Goal: Information Seeking & Learning: Learn about a topic

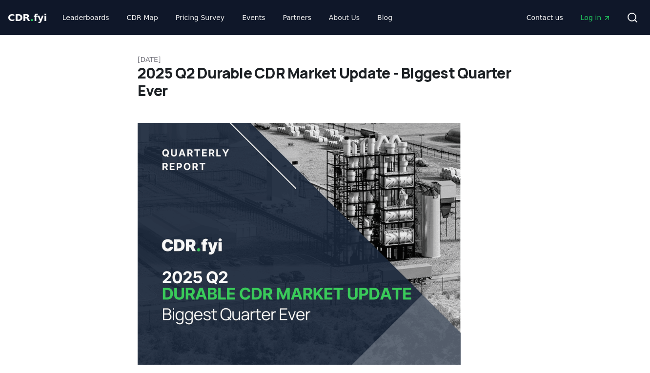
scroll to position [5841, 0]
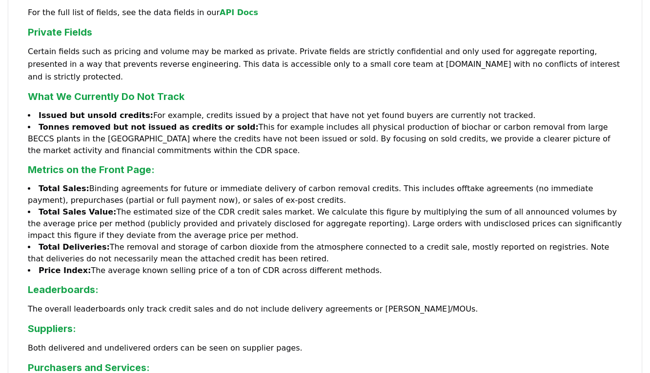
scroll to position [271, 0]
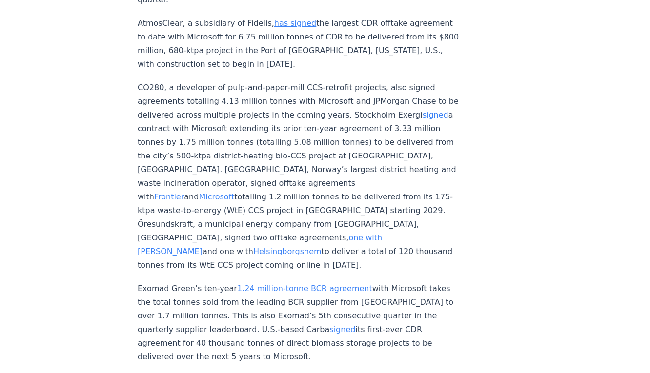
scroll to position [3317, 0]
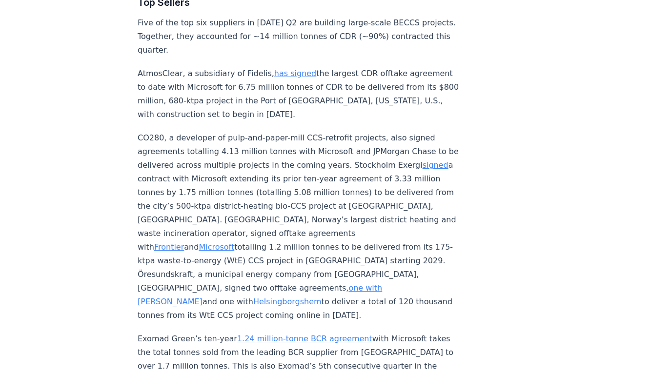
drag, startPoint x: 296, startPoint y: 226, endPoint x: 260, endPoint y: 225, distance: 36.1
drag, startPoint x: 256, startPoint y: 225, endPoint x: 296, endPoint y: 225, distance: 39.5
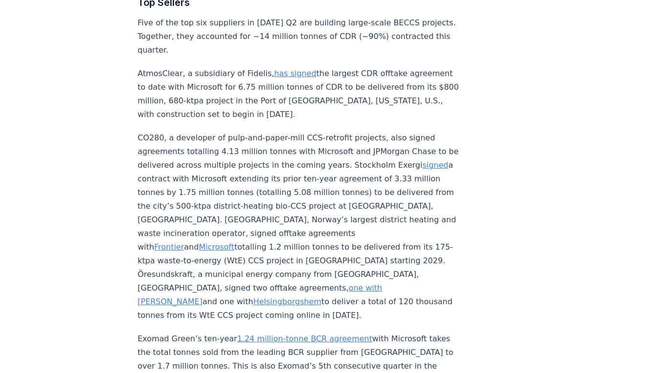
copy p "Climeworks"
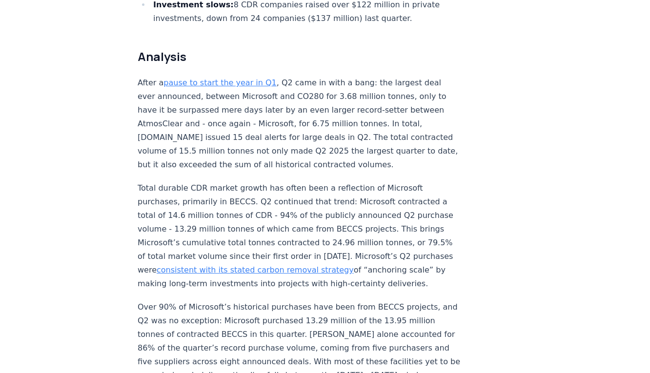
scroll to position [656, 0]
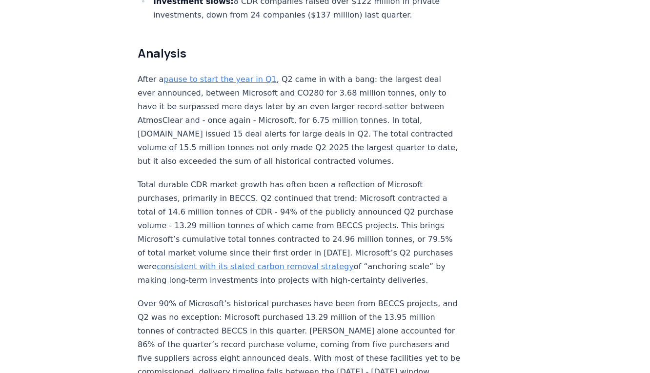
click at [354, 262] on link "consistent with its stated carbon removal strategy" at bounding box center [255, 266] width 197 height 9
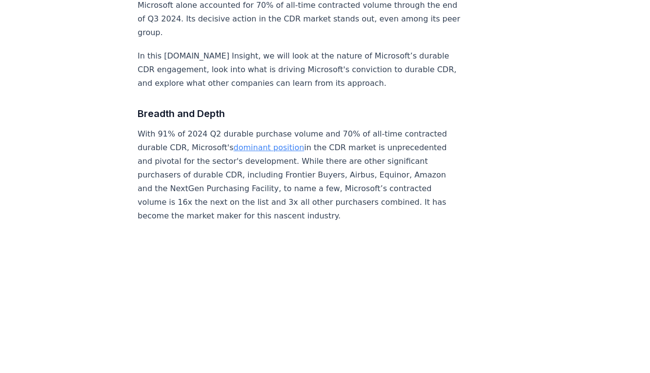
scroll to position [878, 0]
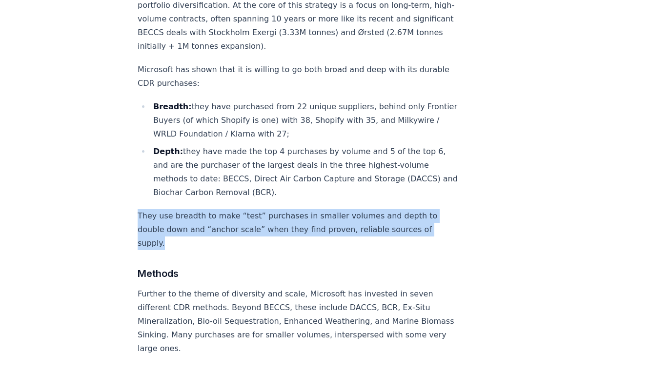
drag, startPoint x: 129, startPoint y: 176, endPoint x: 407, endPoint y: 184, distance: 277.9
copy p "They use breadth to make “test” purchases in smaller volumes and depth to doubl…"
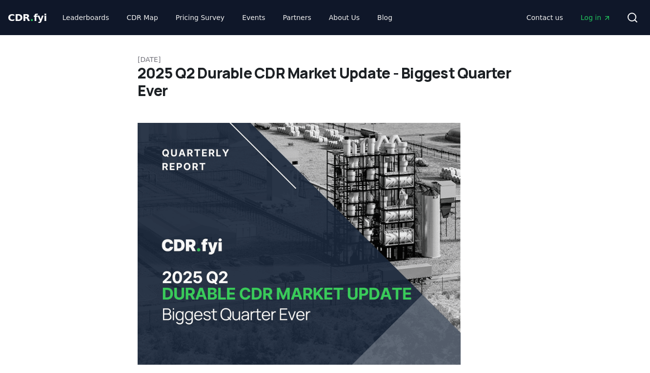
scroll to position [656, 0]
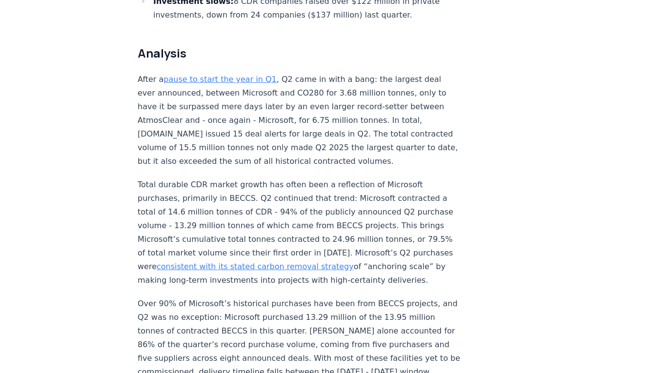
click at [234, 226] on p "Total durable CDR market growth has often been a reflection of Microsoft purcha…" at bounding box center [299, 232] width 323 height 109
click at [242, 224] on p "Total durable CDR market growth has often been a reflection of Microsoft purcha…" at bounding box center [299, 232] width 323 height 109
drag, startPoint x: 259, startPoint y: 224, endPoint x: 298, endPoint y: 234, distance: 40.8
click at [298, 234] on p "Total durable CDR market growth has often been a reflection of Microsoft purcha…" at bounding box center [299, 232] width 323 height 109
copy p "anchoring scale” by making long-term investments into projects with high-certai…"
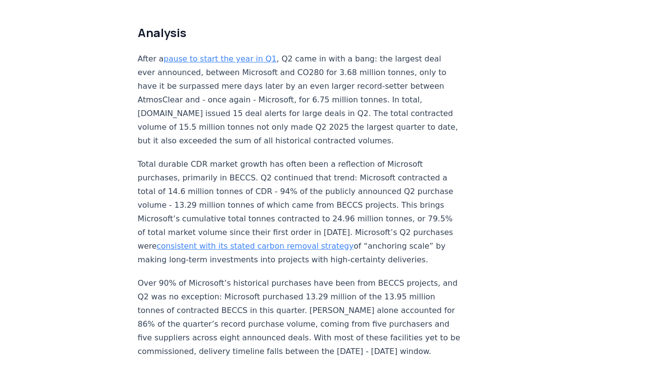
scroll to position [694, 0]
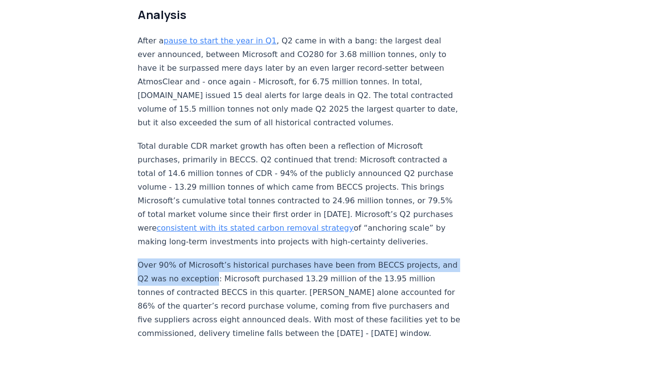
drag, startPoint x: 137, startPoint y: 224, endPoint x: 199, endPoint y: 235, distance: 63.4
copy p "Over 90% of Microsoft’s historical purchases have been from BECCS projects, and…"
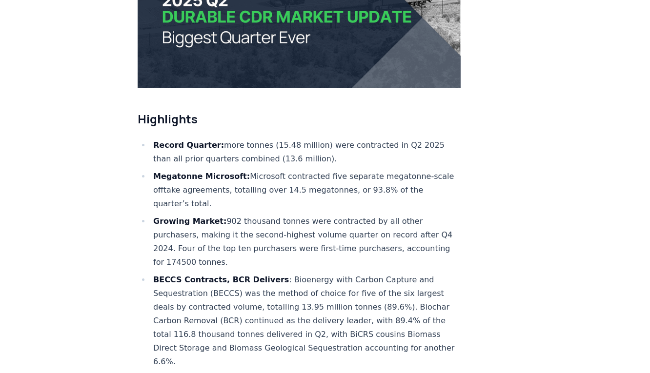
scroll to position [262, 0]
